Goal: Task Accomplishment & Management: Complete application form

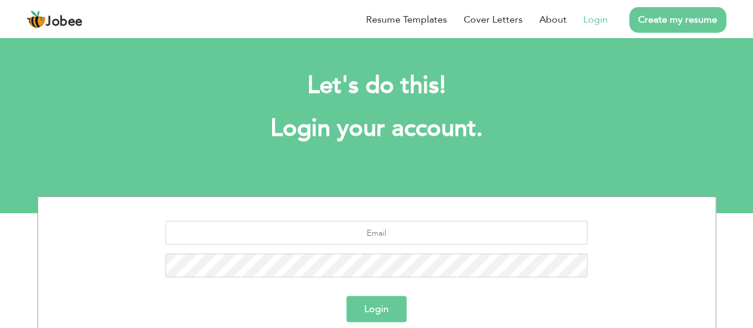
click at [602, 20] on link "Login" at bounding box center [595, 19] width 24 height 14
click at [428, 234] on input "text" at bounding box center [376, 233] width 422 height 24
type input "[EMAIL_ADDRESS][DOMAIN_NAME]"
click at [386, 305] on button "Login" at bounding box center [376, 309] width 60 height 26
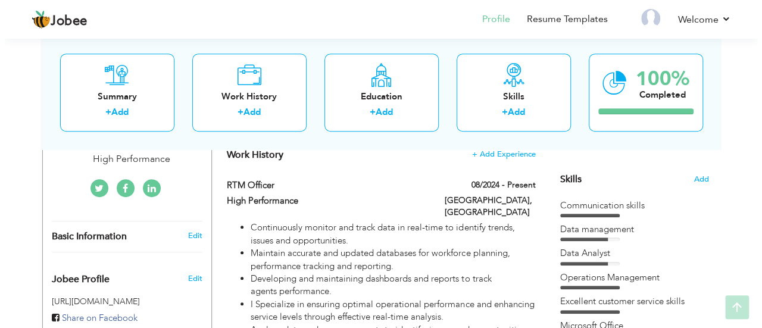
scroll to position [298, 0]
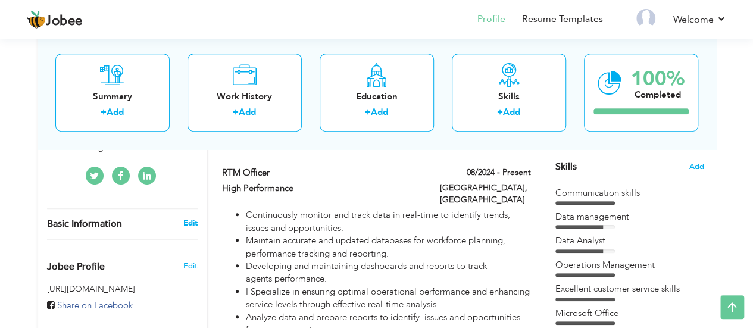
click at [188, 218] on link "Edit" at bounding box center [190, 223] width 14 height 11
type input "[PERSON_NAME]"
type input "Aslam"
type input "03114676192"
select select "number:166"
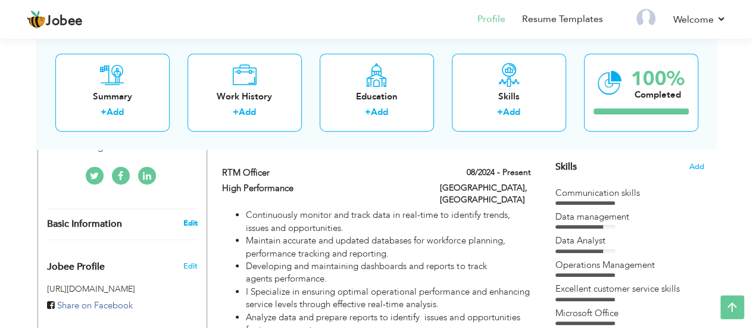
type input "Iragration housing societ"
type input "[GEOGRAPHIC_DATA]"
select select "number:9"
type input "High Performance"
type input "RTM Officer"
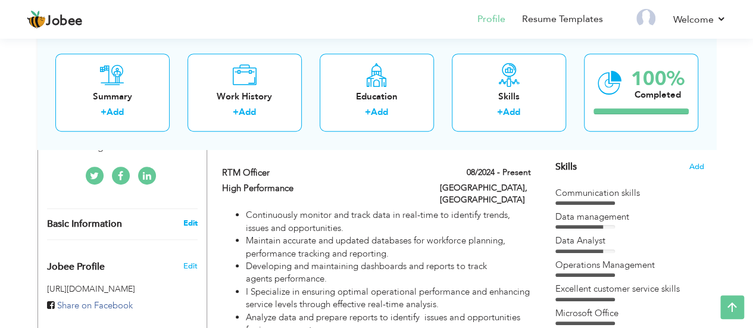
type input "[URL][DOMAIN_NAME]"
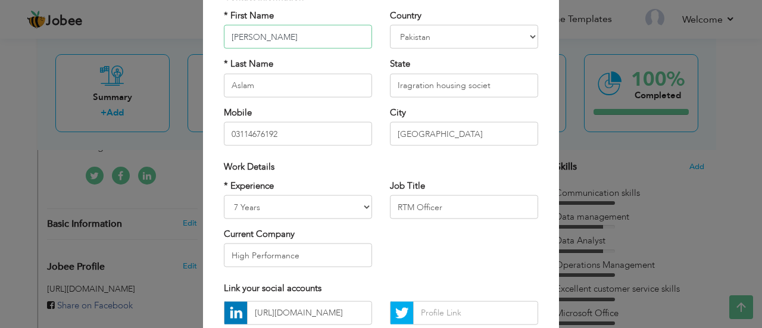
scroll to position [85, 0]
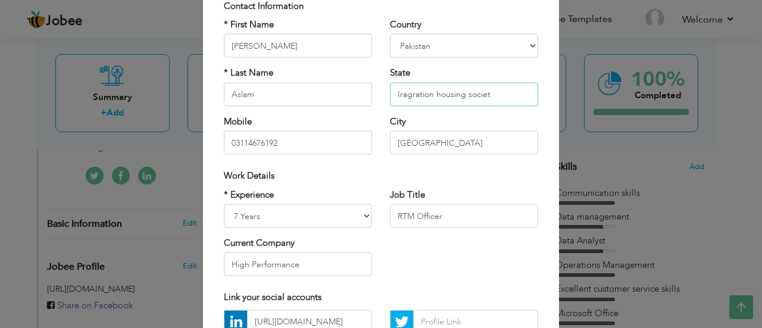
click at [486, 96] on input "Iragration housing societ" at bounding box center [464, 94] width 148 height 24
drag, startPoint x: 406, startPoint y: 94, endPoint x: 396, endPoint y: 101, distance: 11.6
click at [396, 101] on input "Iragration housing society" at bounding box center [464, 94] width 148 height 24
click at [507, 89] on input "Iragration housing society" at bounding box center [464, 94] width 148 height 24
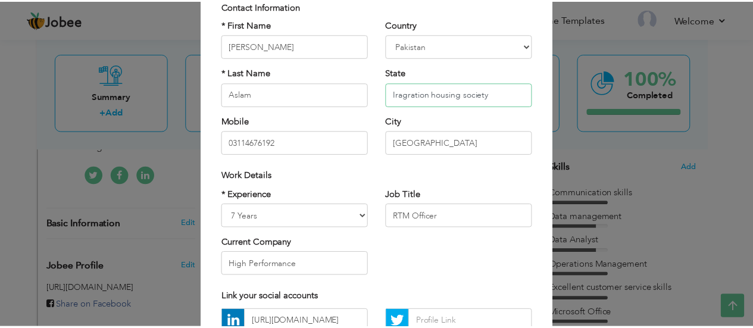
scroll to position [204, 0]
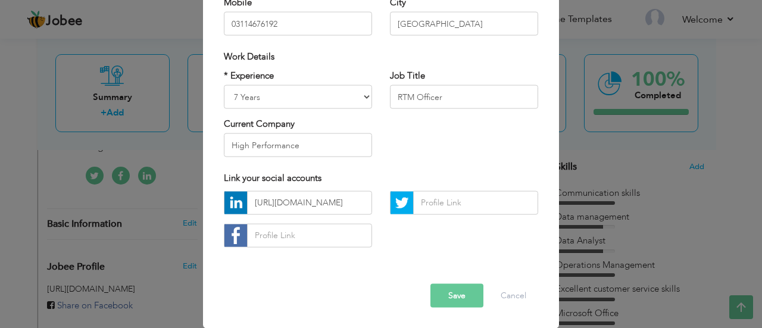
type input "Iragration housing society"
click at [452, 297] on button "Save" at bounding box center [456, 295] width 53 height 24
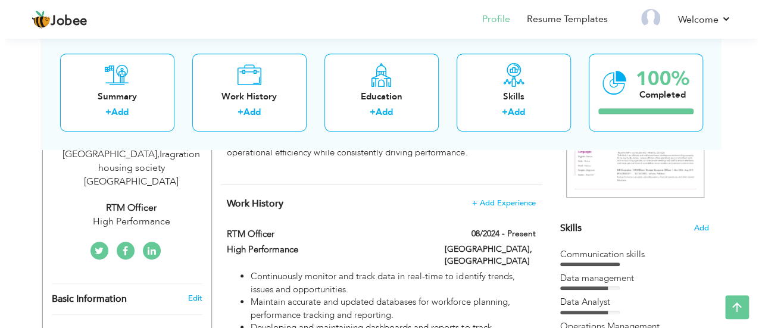
scroll to position [238, 0]
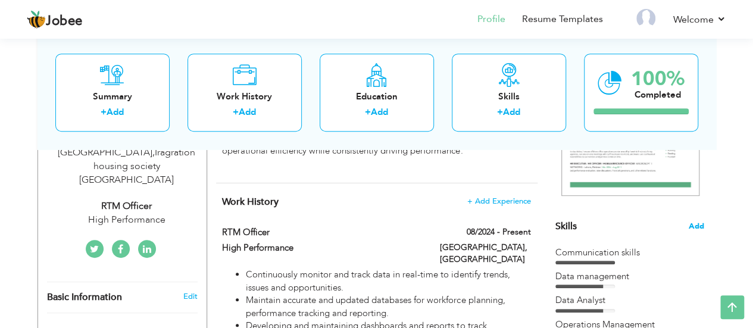
click at [696, 227] on span "Add" at bounding box center [696, 226] width 15 height 11
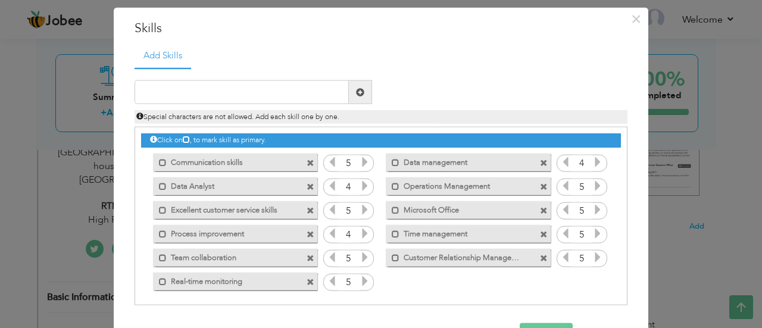
scroll to position [29, 0]
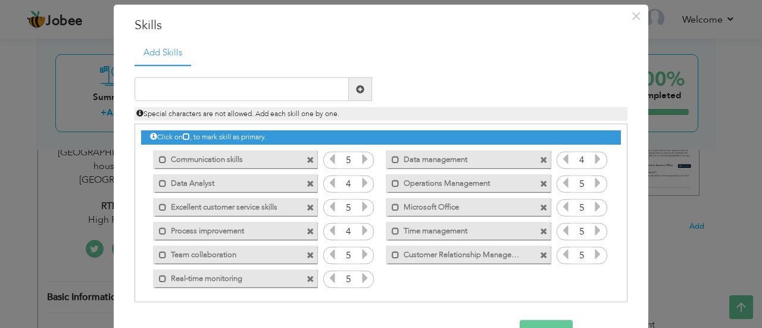
click at [398, 275] on div "Click on , to mark skill as primary. Mark as primary skill. Communication skill…" at bounding box center [381, 206] width 480 height 165
click at [233, 90] on input "text" at bounding box center [241, 89] width 214 height 24
type input "Team leadership"
click at [356, 86] on span at bounding box center [360, 89] width 8 height 8
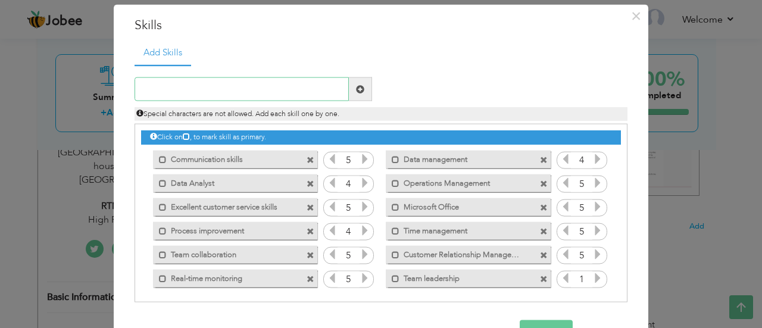
click at [271, 89] on input "text" at bounding box center [241, 89] width 214 height 24
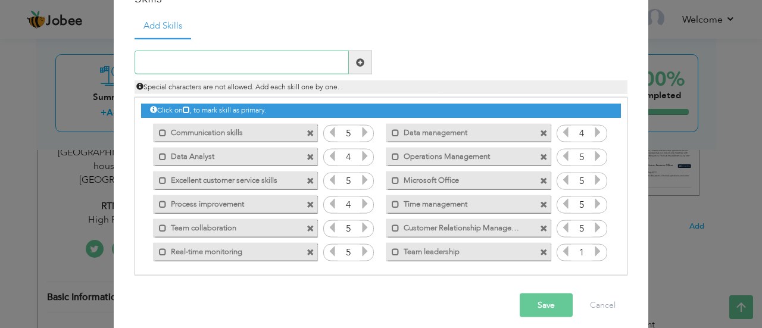
scroll to position [65, 0]
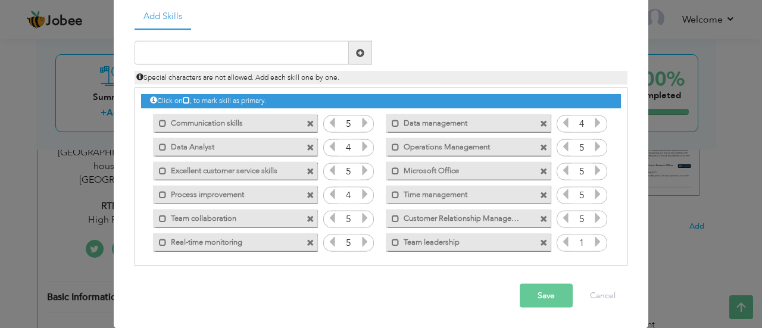
click at [546, 301] on button "Save" at bounding box center [546, 296] width 53 height 24
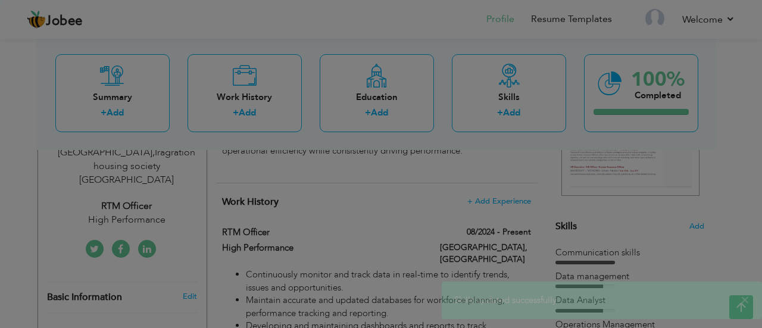
click at [592, 243] on icon at bounding box center [597, 241] width 11 height 11
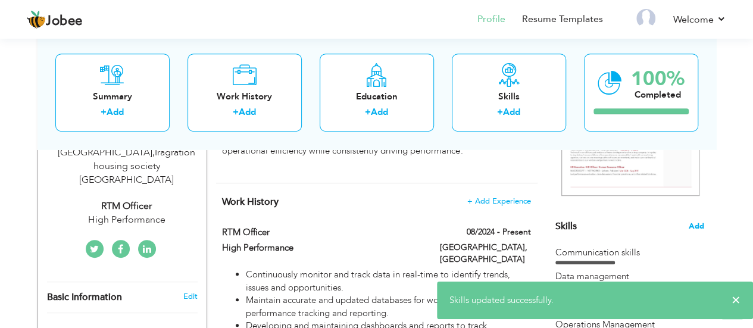
click at [696, 228] on span "Add" at bounding box center [696, 226] width 15 height 11
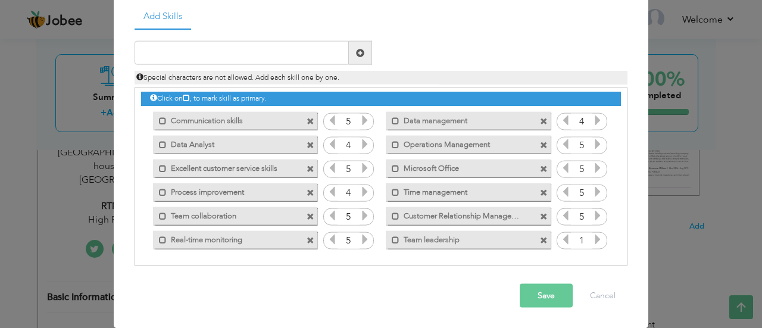
click at [592, 237] on icon at bounding box center [597, 239] width 11 height 11
click at [553, 298] on button "Save" at bounding box center [546, 296] width 53 height 24
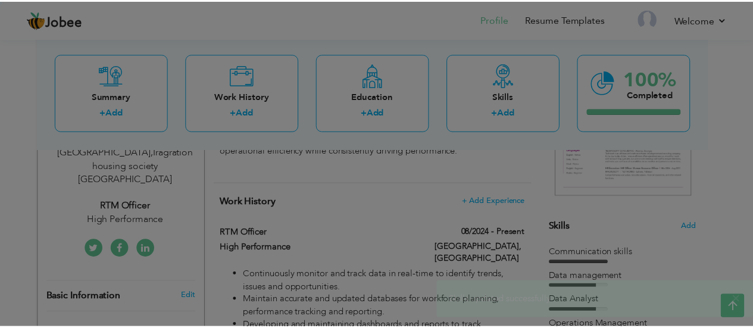
scroll to position [0, 0]
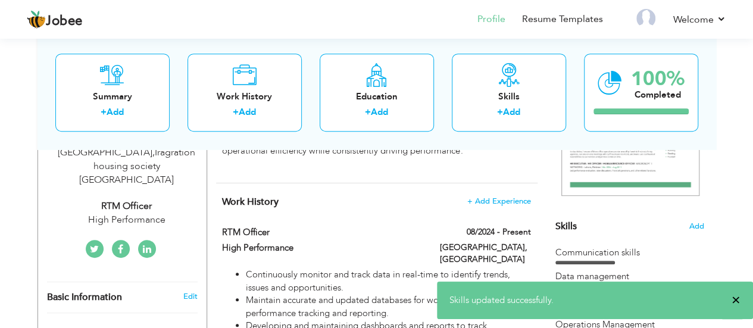
click at [736, 301] on span "×" at bounding box center [735, 300] width 9 height 12
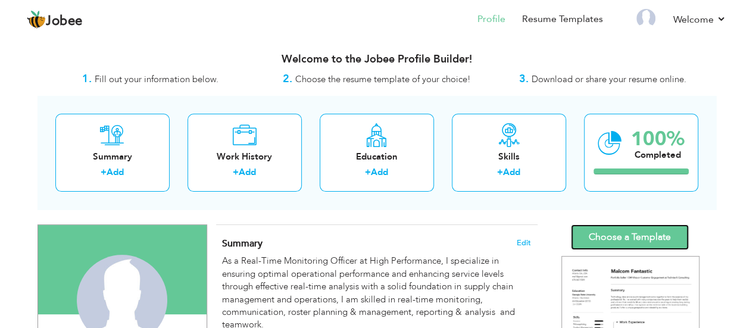
click at [621, 240] on link "Choose a Template" at bounding box center [630, 237] width 118 height 26
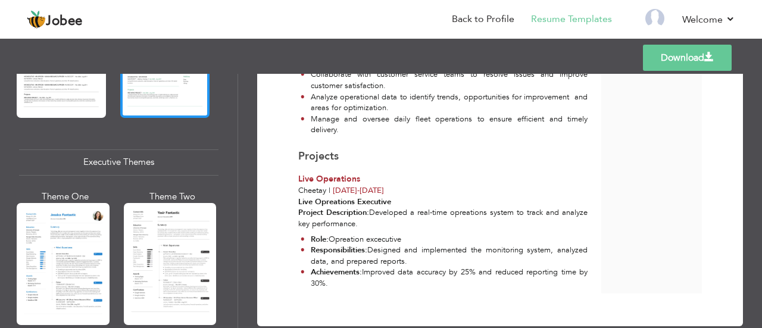
scroll to position [833, 0]
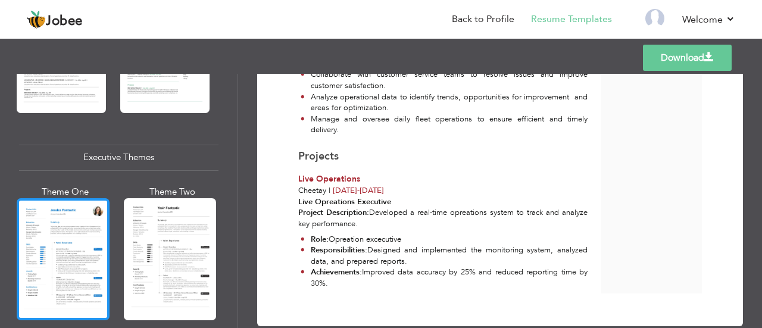
click at [75, 267] on div at bounding box center [63, 259] width 93 height 122
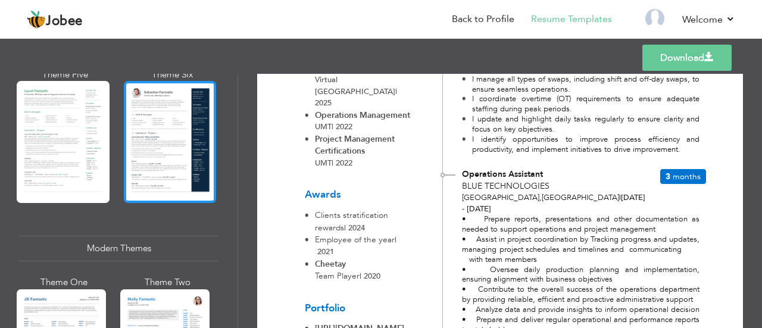
scroll to position [297, 0]
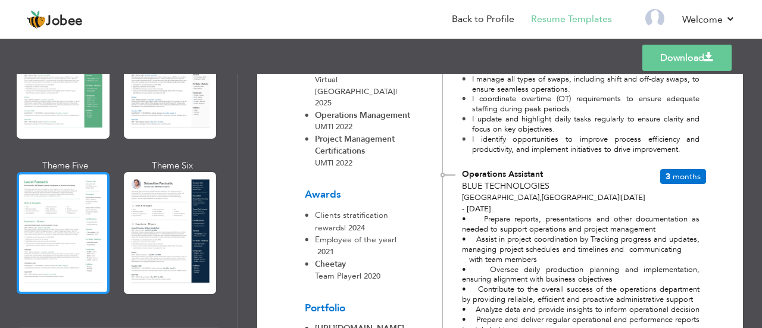
click at [39, 204] on div at bounding box center [63, 233] width 93 height 122
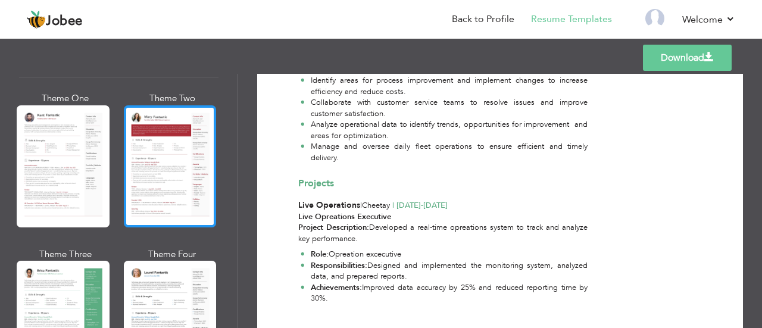
scroll to position [0, 0]
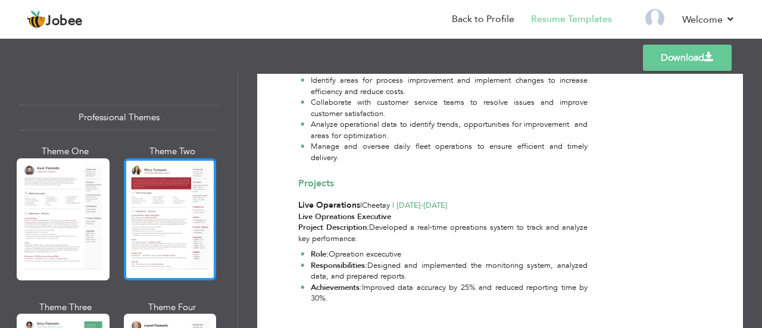
click at [174, 192] on div at bounding box center [170, 219] width 93 height 122
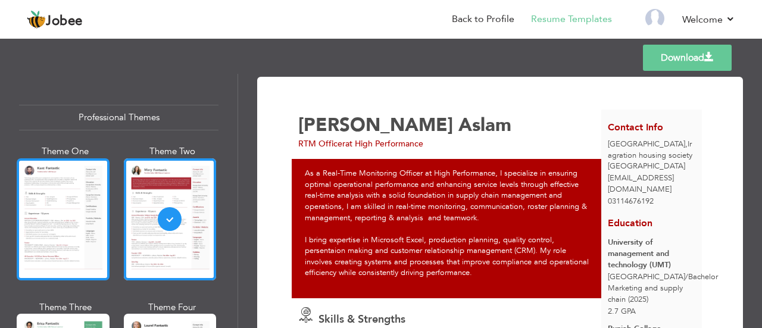
click at [85, 222] on div at bounding box center [63, 219] width 93 height 122
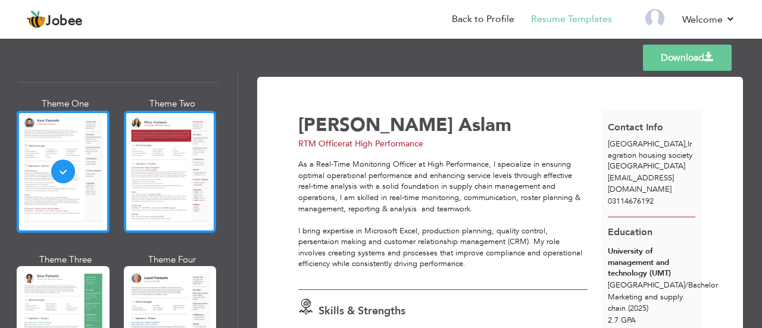
scroll to position [179, 0]
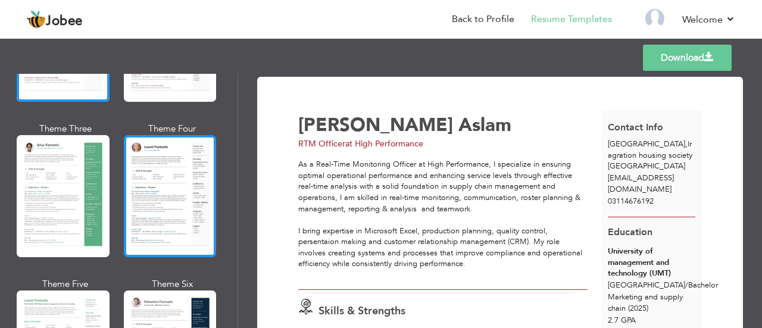
click at [152, 217] on div at bounding box center [170, 196] width 93 height 122
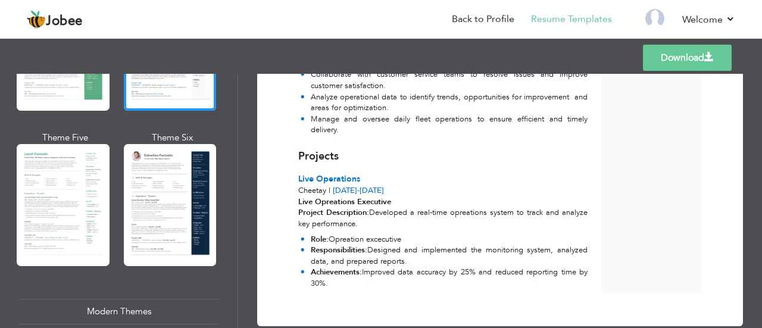
scroll to position [357, 0]
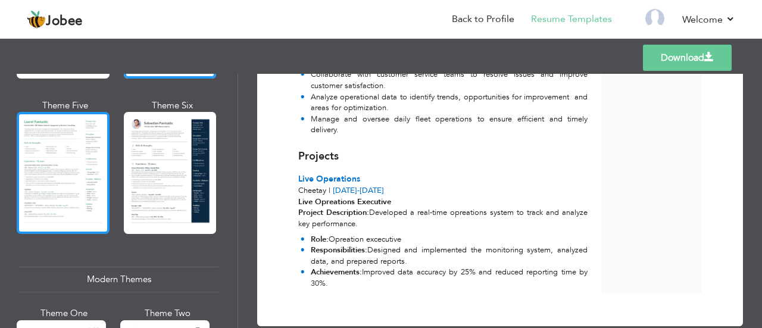
click at [93, 188] on div at bounding box center [63, 173] width 93 height 122
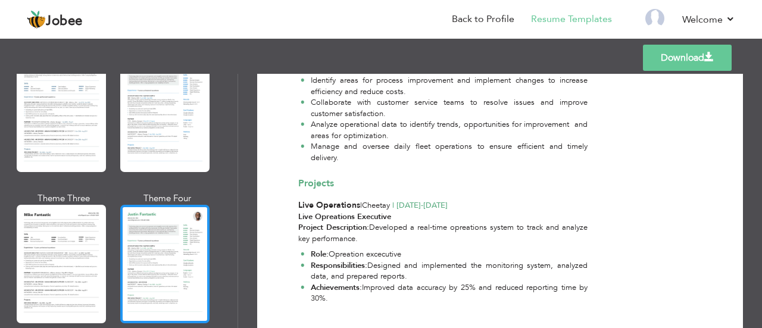
scroll to position [655, 0]
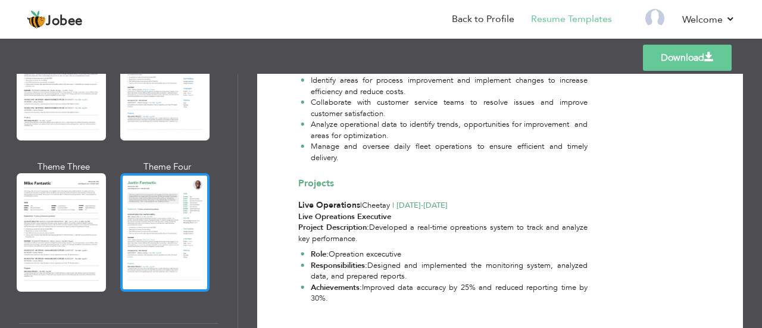
click at [148, 214] on div at bounding box center [164, 232] width 89 height 118
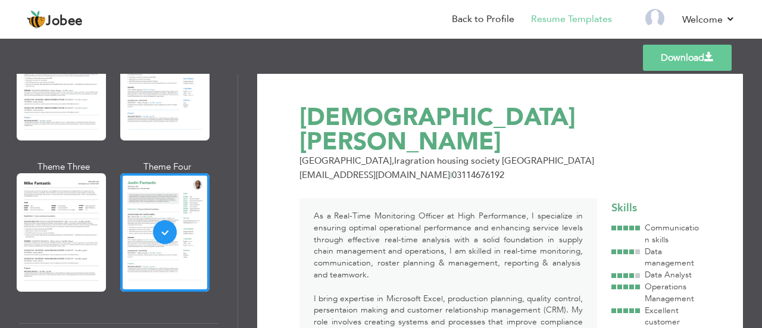
scroll to position [0, 0]
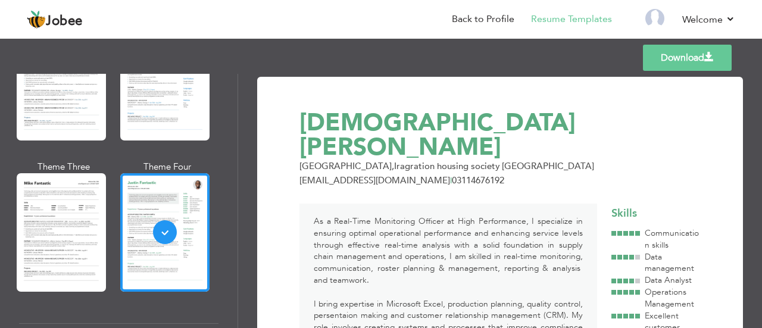
click at [661, 64] on link "Download" at bounding box center [687, 58] width 89 height 26
